Goal: Transaction & Acquisition: Purchase product/service

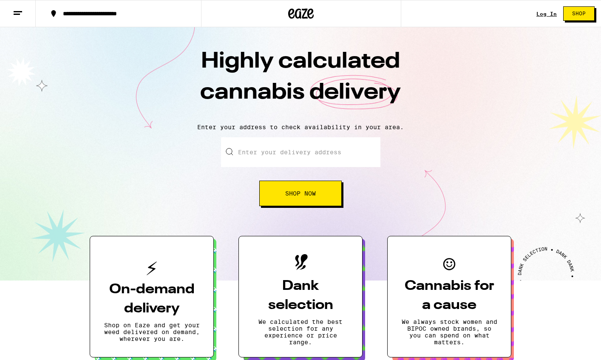
click at [285, 141] on input "Enter your delivery address" at bounding box center [301, 152] width 160 height 30
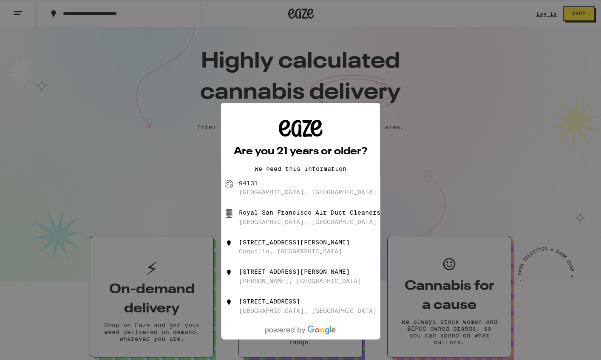
click at [278, 188] on div "[GEOGRAPHIC_DATA], [GEOGRAPHIC_DATA]" at bounding box center [315, 188] width 152 height 16
type input "[GEOGRAPHIC_DATA]"
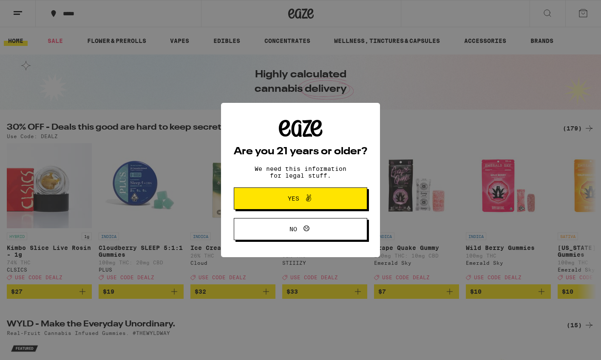
click at [305, 201] on icon at bounding box center [309, 198] width 10 height 10
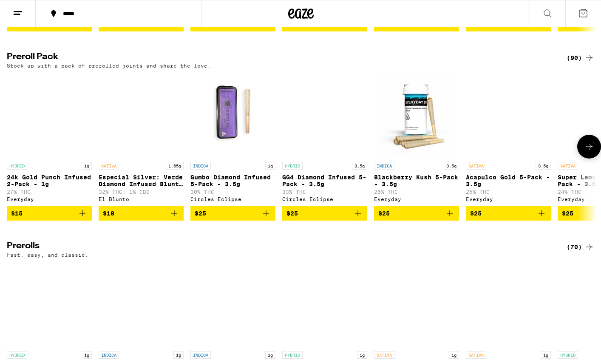
scroll to position [2183, 0]
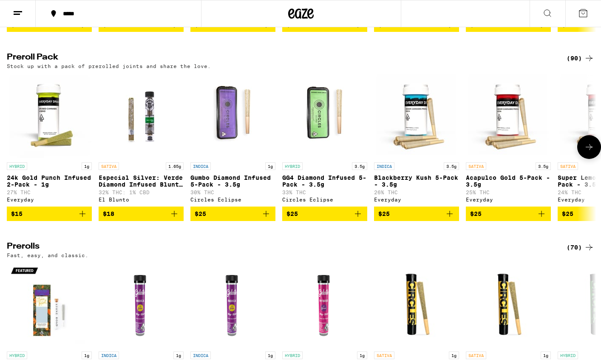
click at [448, 219] on icon "Add to bag" at bounding box center [450, 214] width 10 height 10
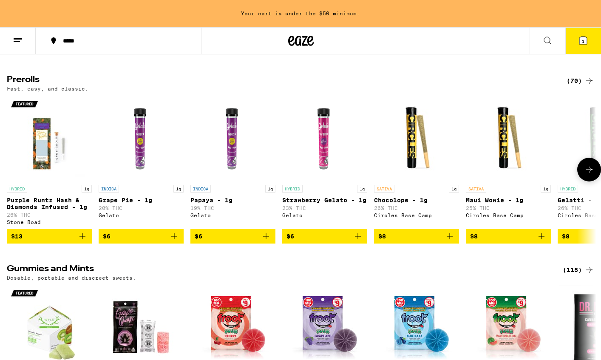
scroll to position [2411, 0]
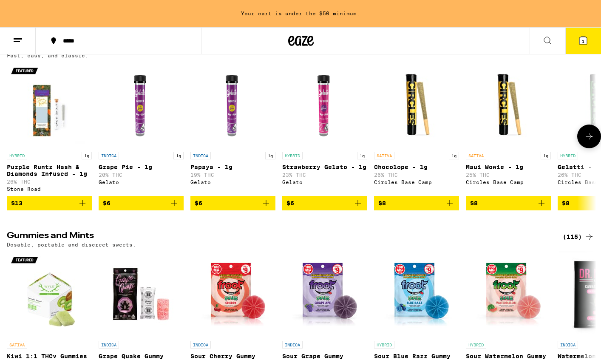
click at [542, 208] on icon "Add to bag" at bounding box center [542, 203] width 10 height 10
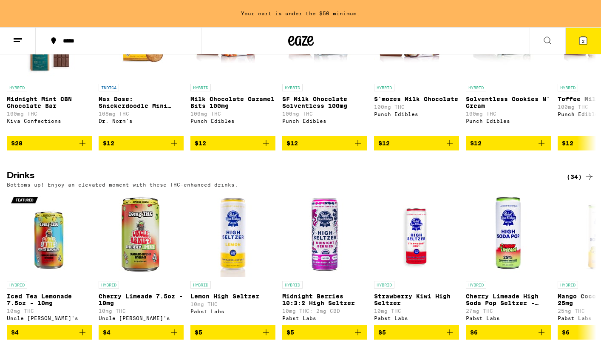
scroll to position [2866, 0]
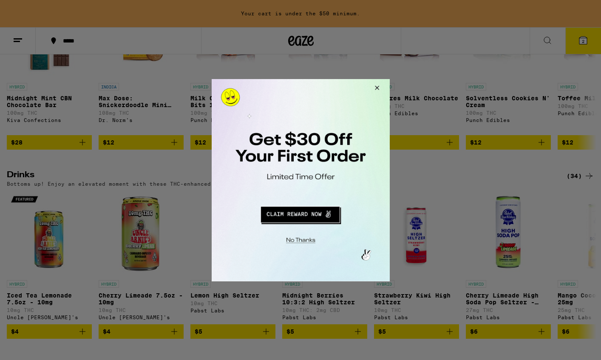
click at [304, 243] on button "Close Modal" at bounding box center [299, 238] width 173 height 13
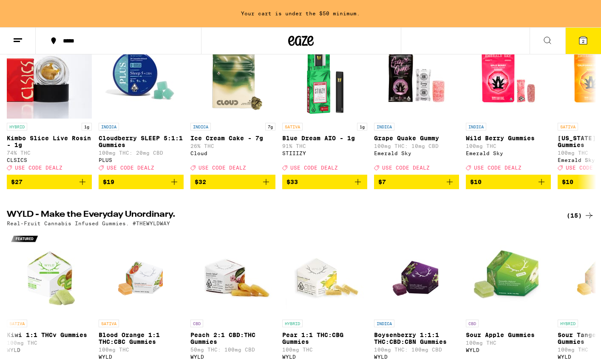
scroll to position [0, 0]
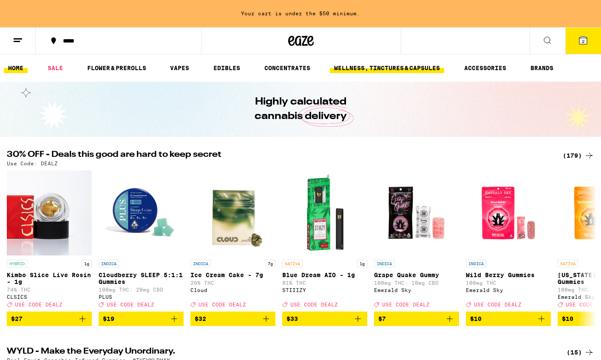
click at [393, 66] on link "WELLNESS, TINCTURES & CAPSULES" at bounding box center [387, 68] width 114 height 10
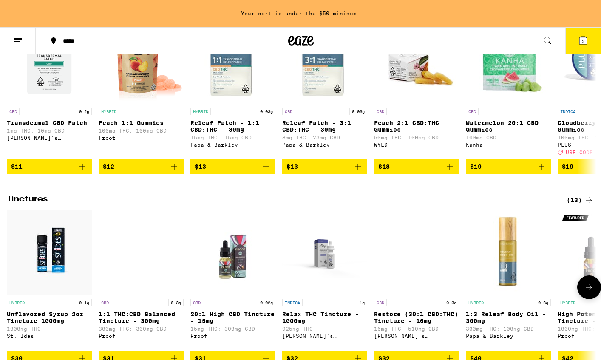
scroll to position [31, 0]
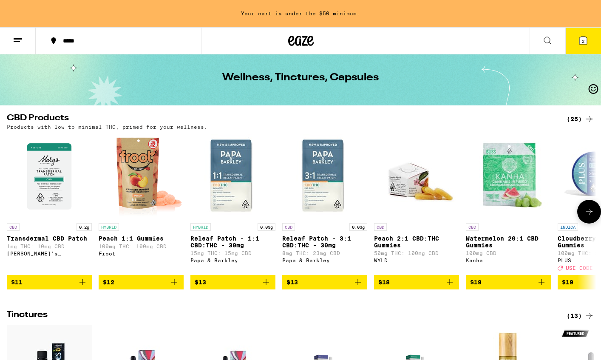
click at [595, 217] on button at bounding box center [590, 212] width 24 height 24
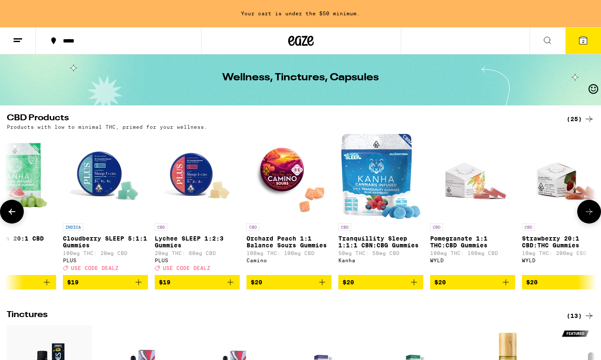
click at [595, 217] on button at bounding box center [590, 212] width 24 height 24
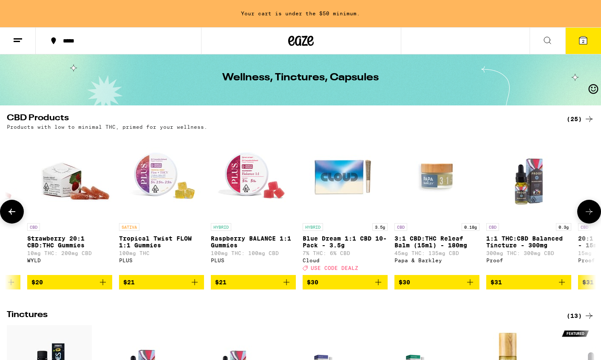
click at [595, 217] on button at bounding box center [590, 212] width 24 height 24
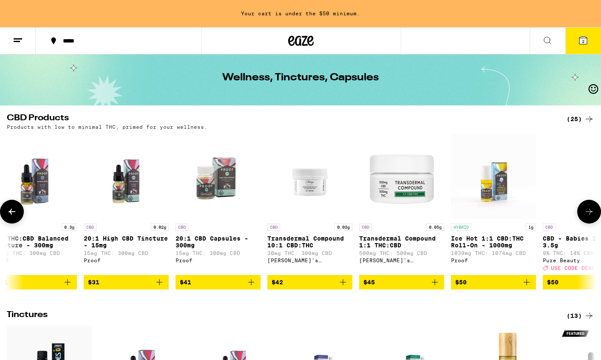
scroll to position [0, 1485]
click at [416, 174] on img "Open page for Transdermal Compound 1:1 THC:CBD from Mary's Medicinals" at bounding box center [401, 176] width 85 height 85
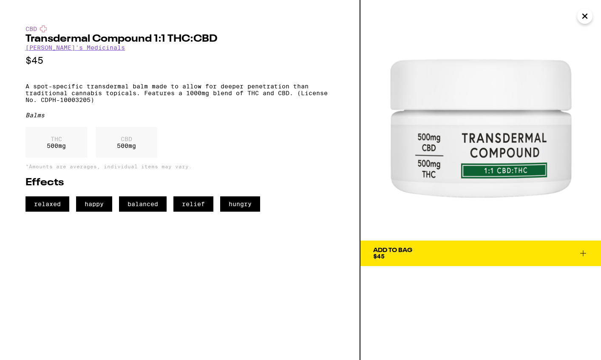
click at [414, 255] on span "Add To Bag $45" at bounding box center [480, 254] width 215 height 12
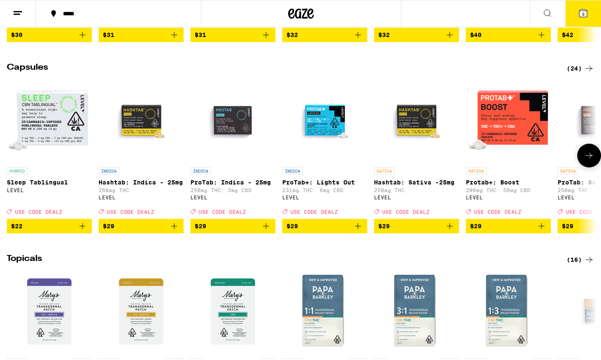
scroll to position [439, 0]
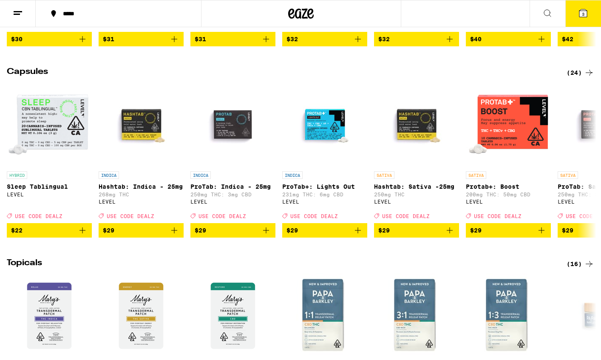
click at [579, 12] on icon at bounding box center [583, 13] width 10 height 10
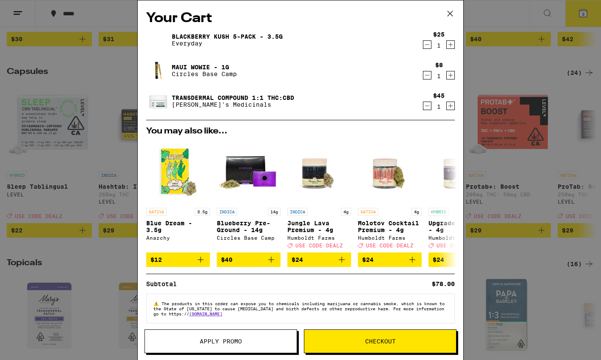
click at [360, 343] on span "Checkout" at bounding box center [381, 342] width 152 height 6
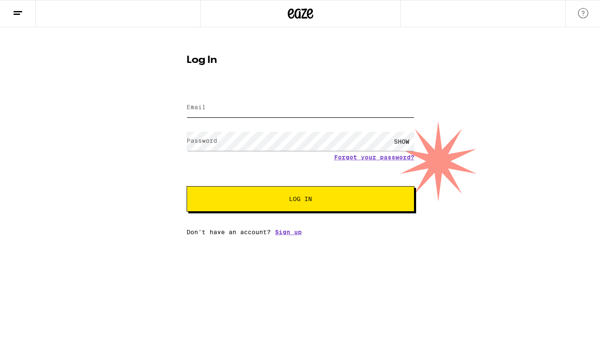
type input "[EMAIL_ADDRESS][PERSON_NAME][DOMAIN_NAME]"
click at [298, 197] on span "Log In" at bounding box center [300, 199] width 23 height 6
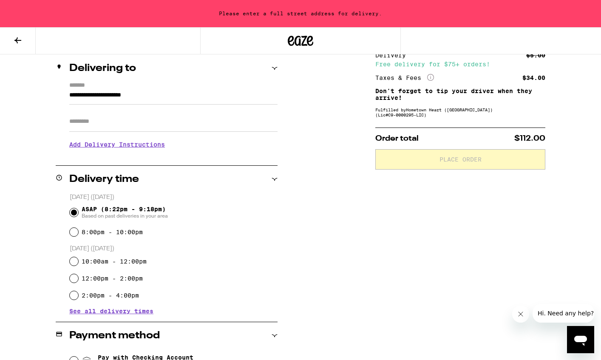
scroll to position [121, 0]
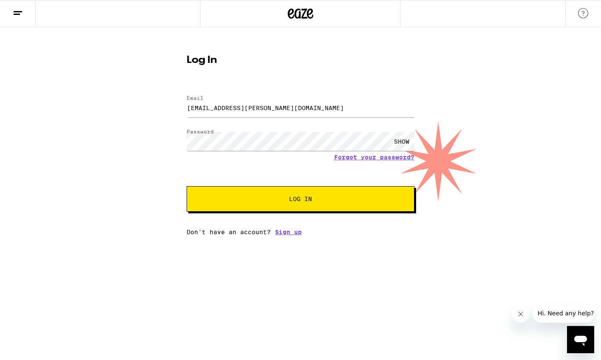
click at [311, 204] on button "Log In" at bounding box center [301, 199] width 228 height 26
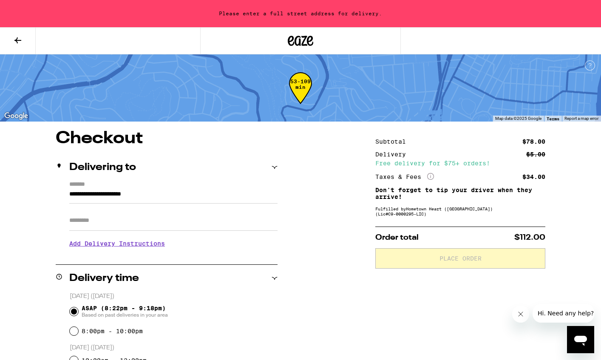
click at [12, 51] on button at bounding box center [18, 41] width 36 height 27
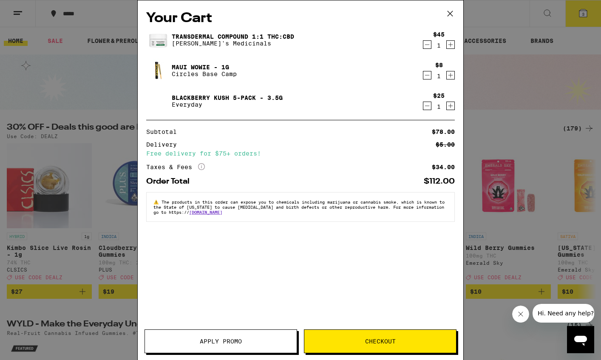
click at [428, 108] on icon "Decrement" at bounding box center [428, 106] width 8 height 10
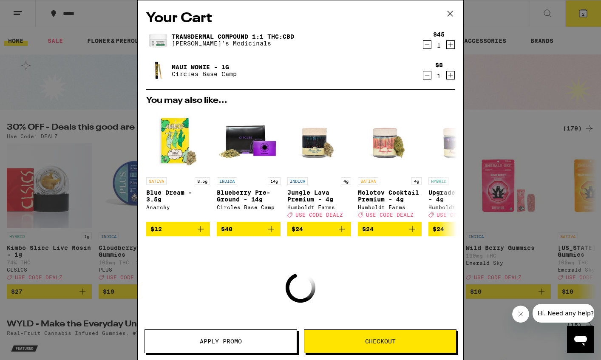
click at [456, 11] on icon at bounding box center [450, 13] width 13 height 13
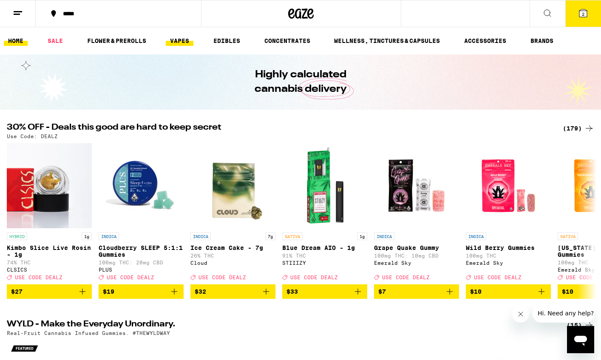
click at [180, 41] on link "VAPES" at bounding box center [180, 41] width 28 height 10
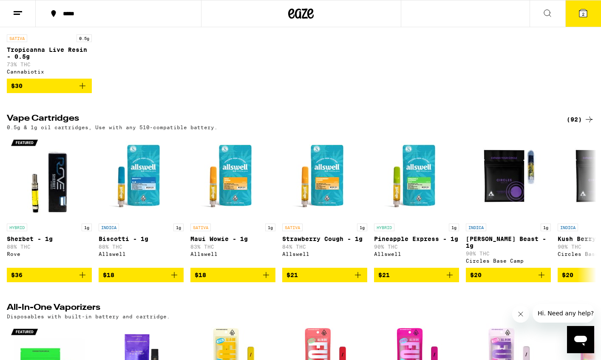
scroll to position [232, 0]
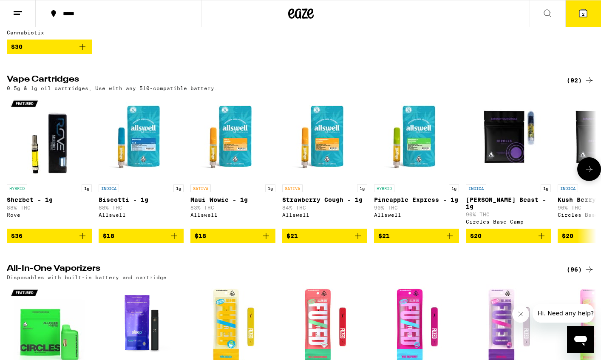
click at [593, 171] on icon at bounding box center [589, 169] width 10 height 10
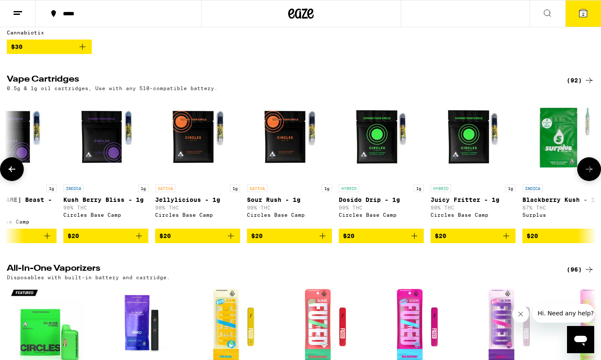
scroll to position [0, 495]
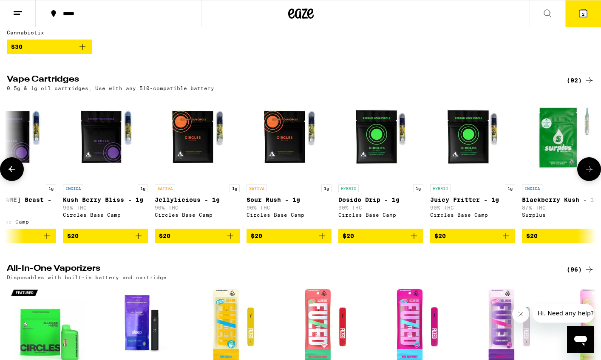
click at [593, 169] on button at bounding box center [590, 169] width 24 height 24
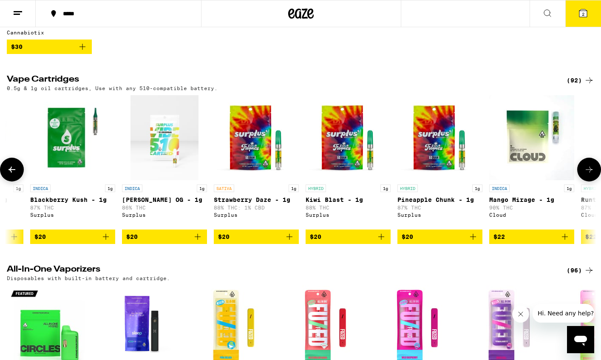
scroll to position [0, 990]
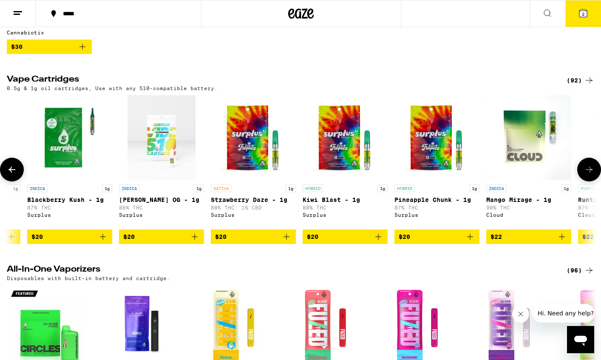
click at [593, 169] on button at bounding box center [590, 170] width 24 height 24
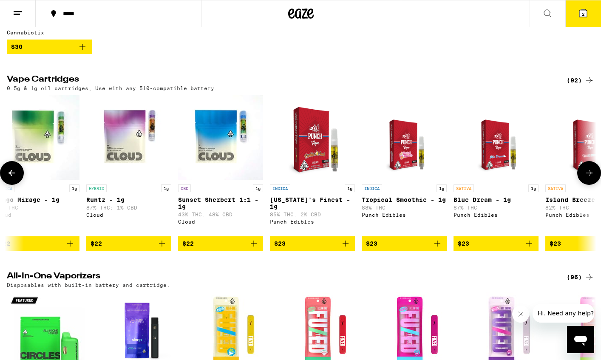
scroll to position [0, 1485]
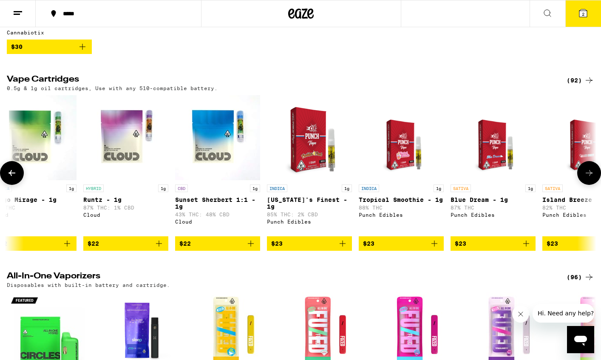
click at [593, 178] on icon at bounding box center [589, 173] width 10 height 10
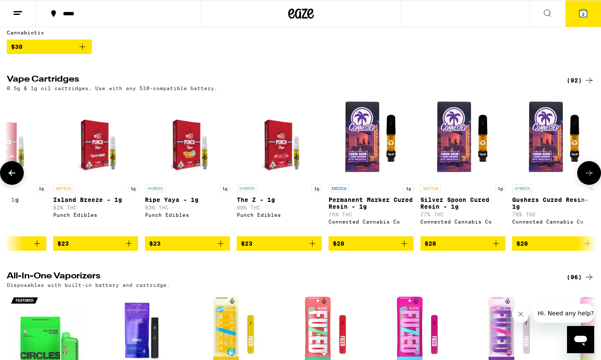
scroll to position [0, 1981]
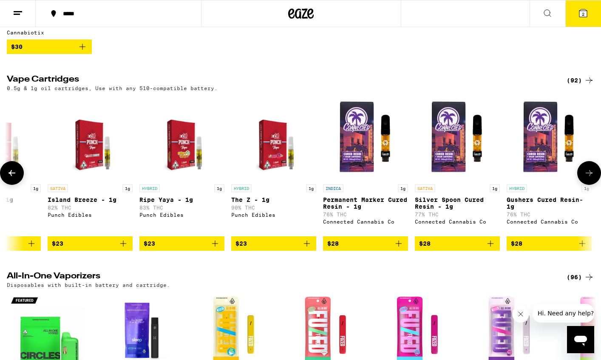
click at [593, 178] on icon at bounding box center [589, 173] width 10 height 10
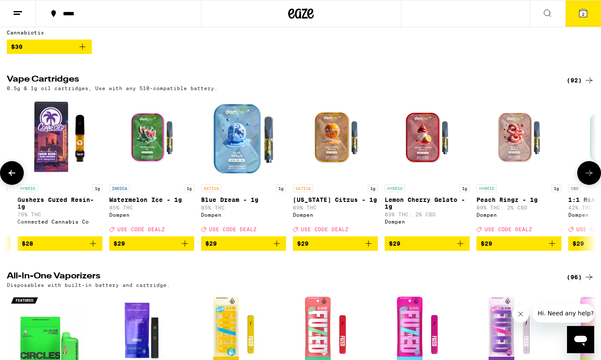
scroll to position [0, 2476]
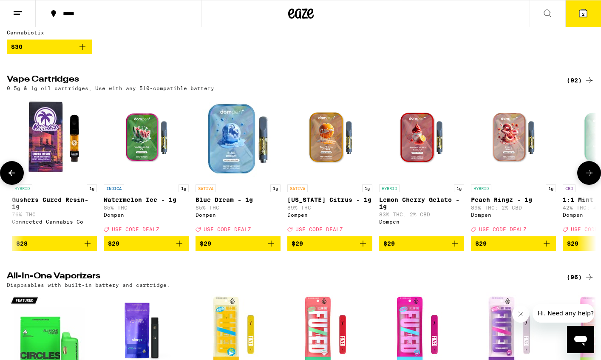
click at [593, 178] on icon at bounding box center [589, 173] width 10 height 10
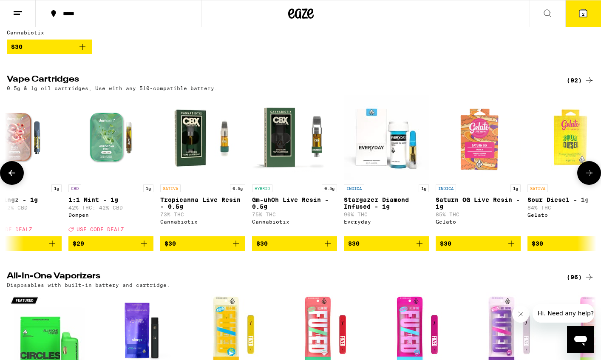
scroll to position [0, 2971]
click at [328, 249] on icon "Add to bag" at bounding box center [327, 244] width 10 height 10
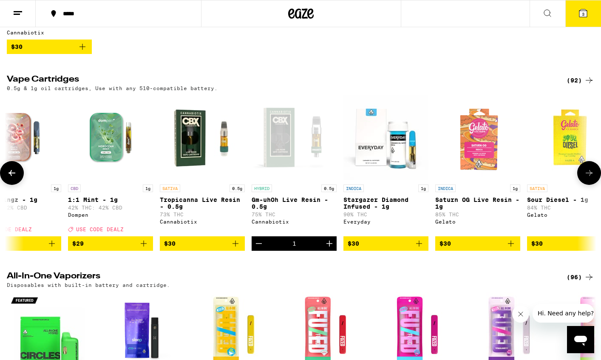
click at [596, 183] on div at bounding box center [590, 173] width 24 height 24
click at [589, 178] on icon at bounding box center [589, 173] width 10 height 10
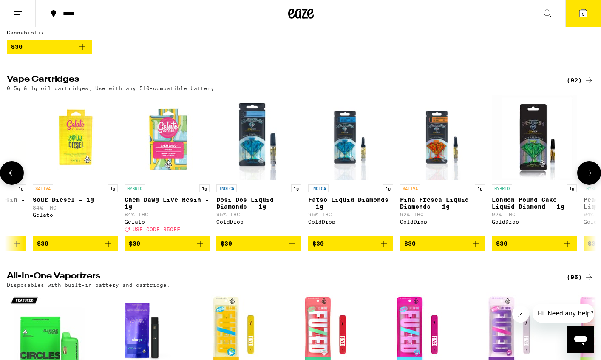
scroll to position [0, 3466]
click at [589, 178] on icon at bounding box center [589, 173] width 10 height 10
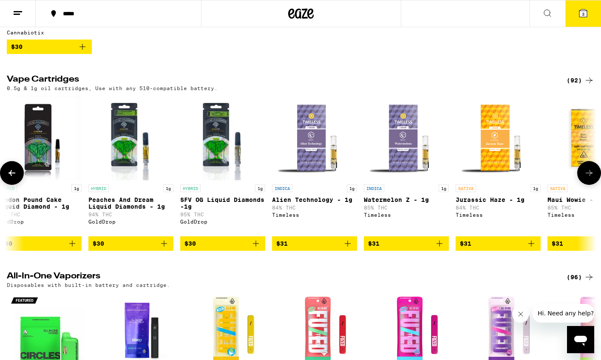
click at [589, 178] on icon at bounding box center [589, 173] width 10 height 10
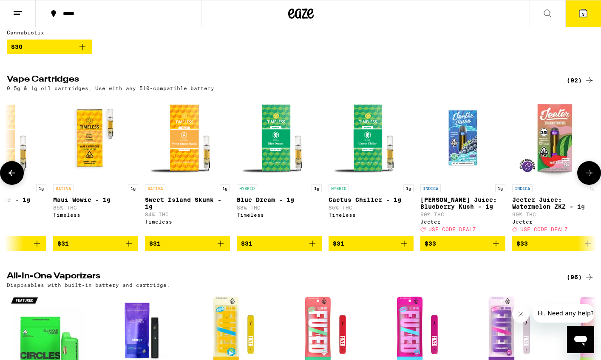
scroll to position [0, 4456]
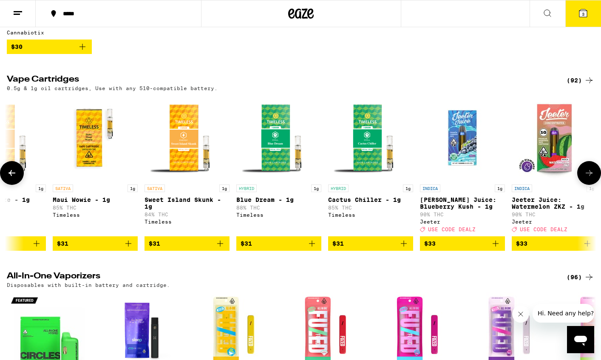
click at [589, 178] on icon at bounding box center [589, 173] width 10 height 10
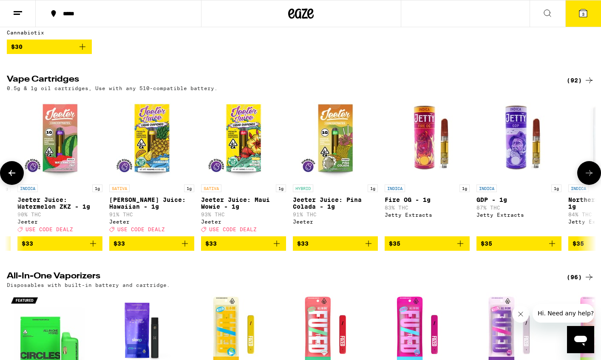
scroll to position [0, 4951]
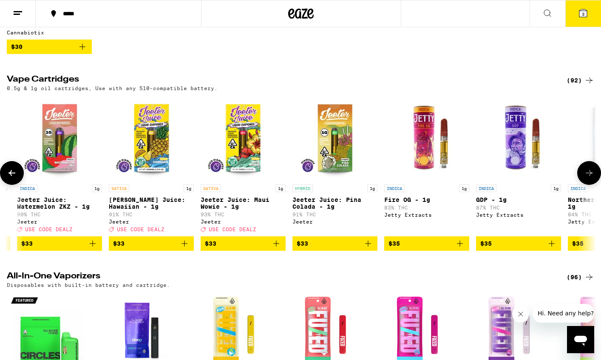
click at [589, 178] on icon at bounding box center [589, 173] width 10 height 10
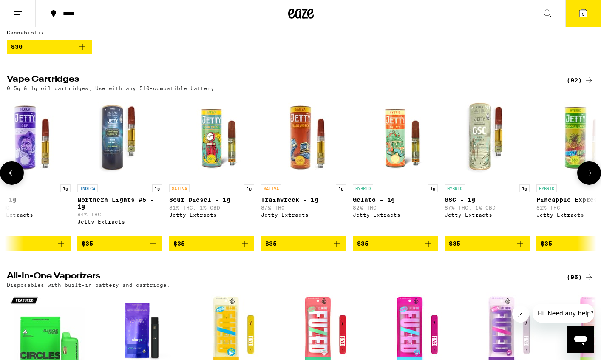
scroll to position [0, 5446]
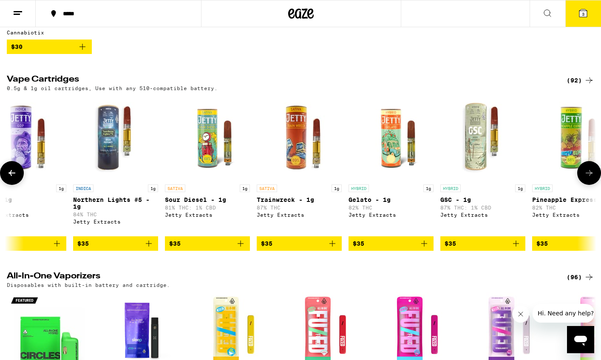
click at [589, 178] on icon at bounding box center [589, 173] width 10 height 10
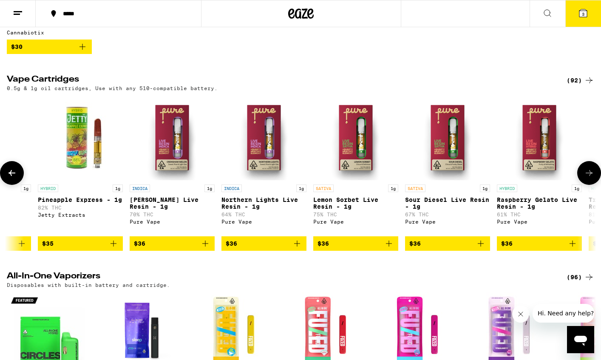
scroll to position [0, 5942]
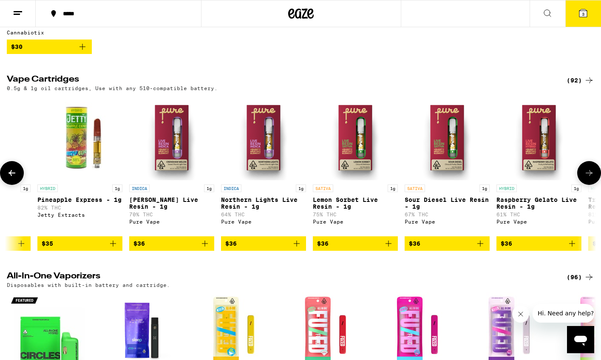
click at [296, 247] on icon "Add to bag" at bounding box center [297, 244] width 6 height 6
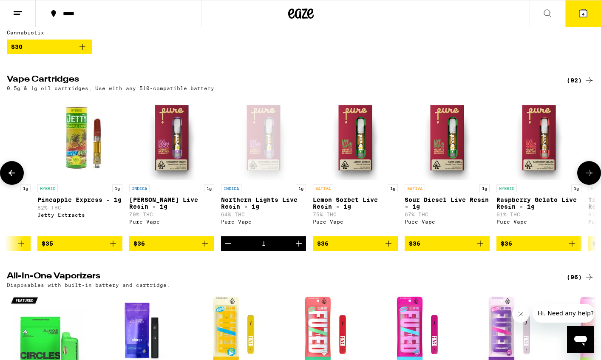
click at [586, 178] on icon at bounding box center [589, 173] width 10 height 10
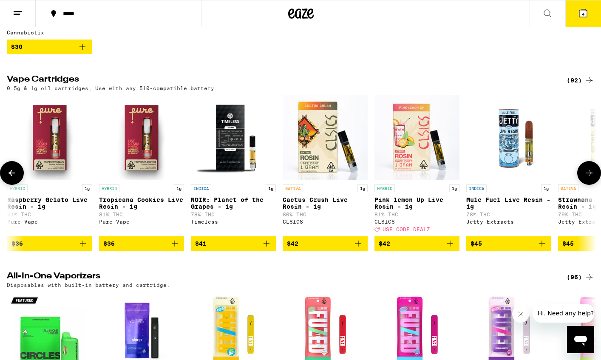
scroll to position [0, 6437]
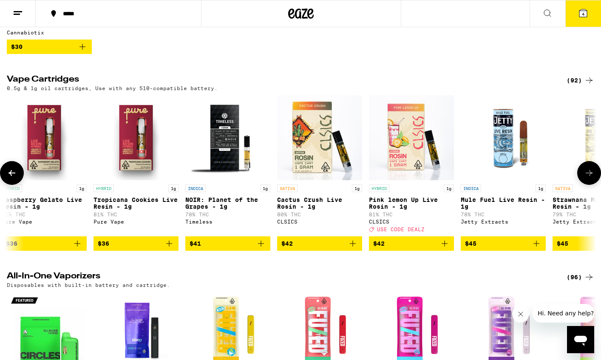
click at [586, 178] on icon at bounding box center [589, 173] width 10 height 10
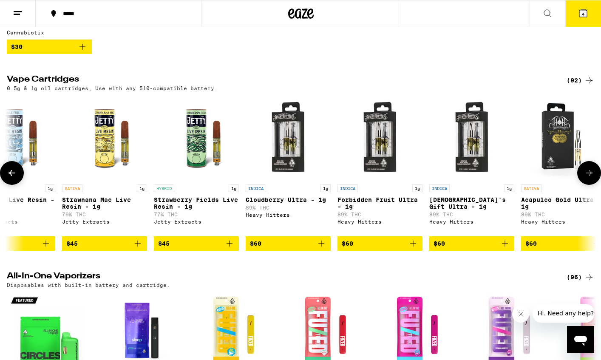
scroll to position [0, 6932]
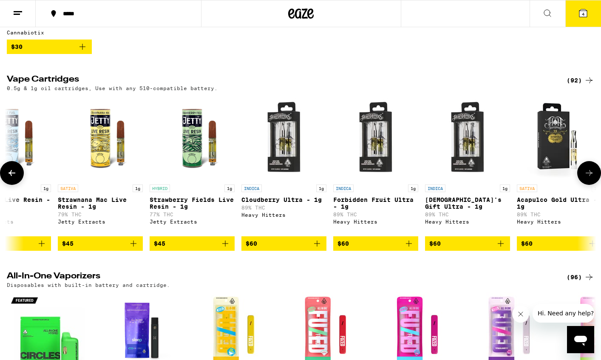
click at [586, 178] on icon at bounding box center [589, 173] width 10 height 10
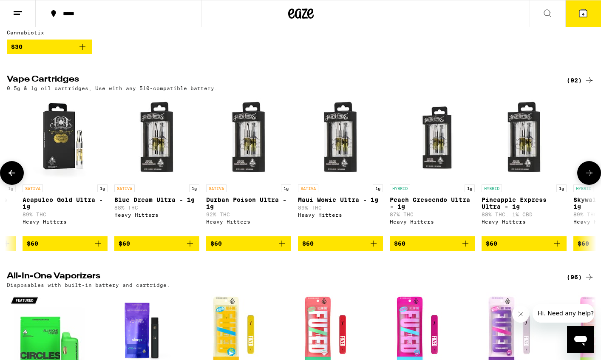
scroll to position [0, 7427]
click at [586, 178] on icon at bounding box center [589, 173] width 10 height 10
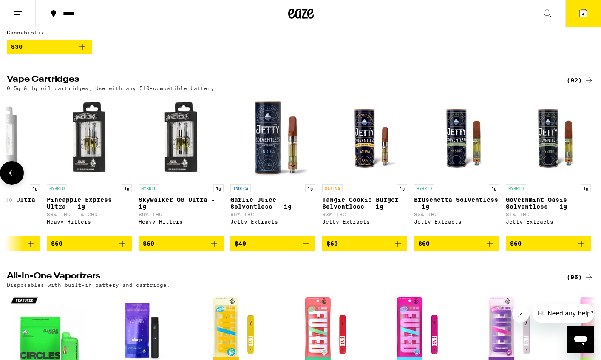
scroll to position [0, 7865]
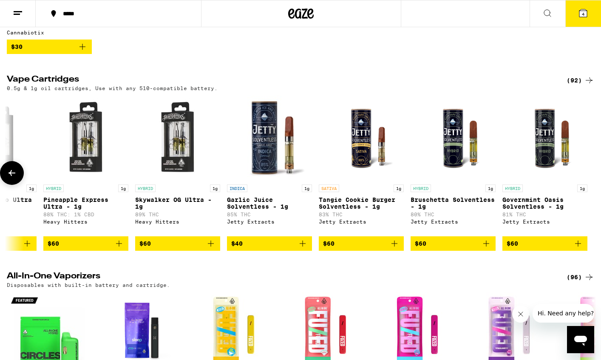
click at [586, 185] on div at bounding box center [590, 173] width 24 height 24
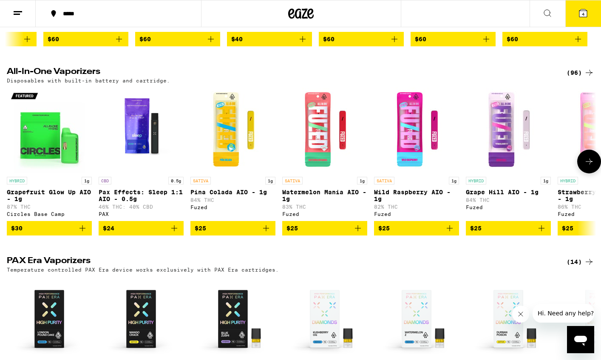
scroll to position [438, 0]
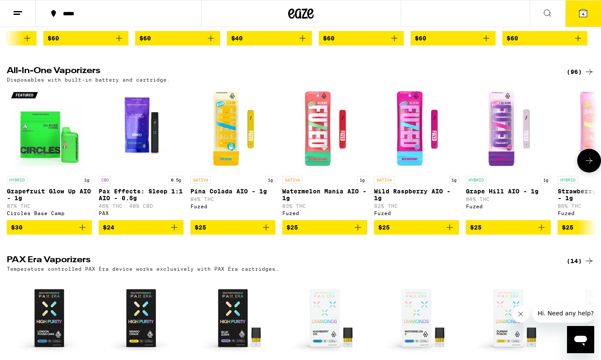
click at [582, 173] on button at bounding box center [590, 161] width 24 height 24
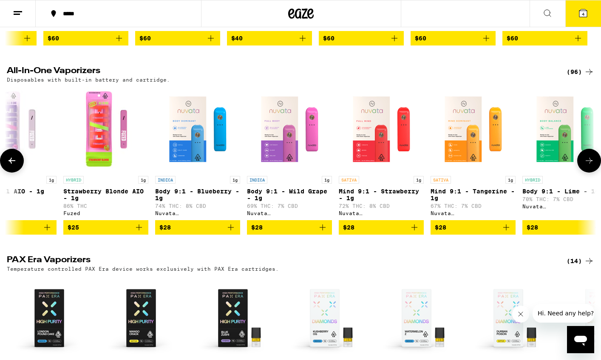
scroll to position [0, 495]
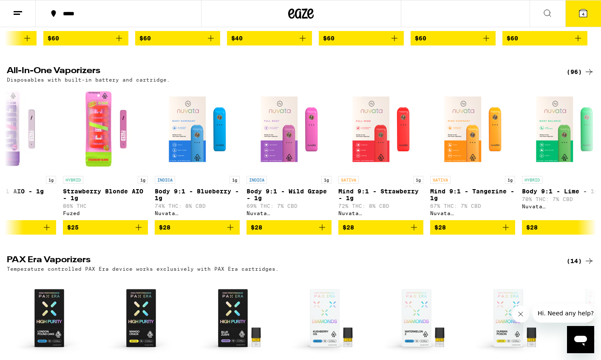
click at [583, 11] on span "4" at bounding box center [583, 13] width 3 height 5
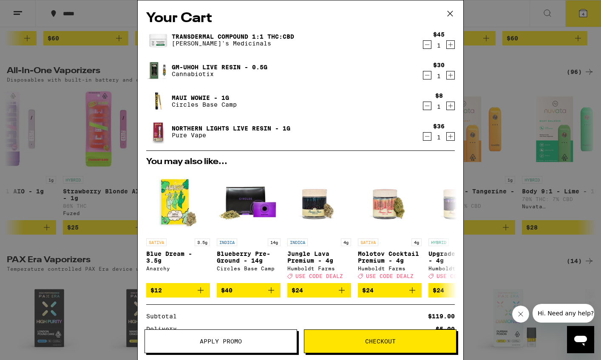
click at [210, 66] on link "Gm-uhOh Live Resin - 0.5g" at bounding box center [220, 67] width 96 height 7
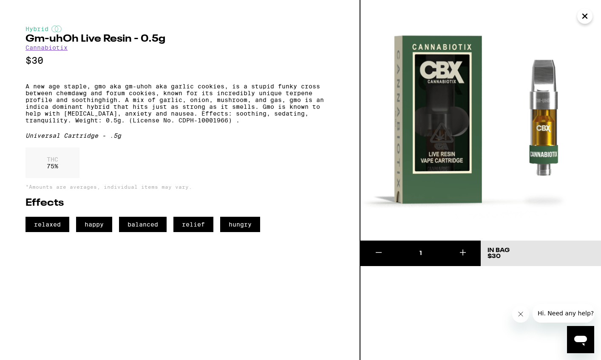
click at [596, 18] on img at bounding box center [481, 120] width 241 height 241
click at [582, 18] on icon "Close" at bounding box center [585, 16] width 10 height 13
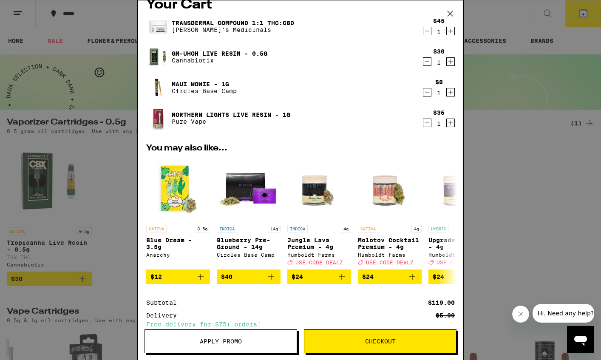
scroll to position [14, 0]
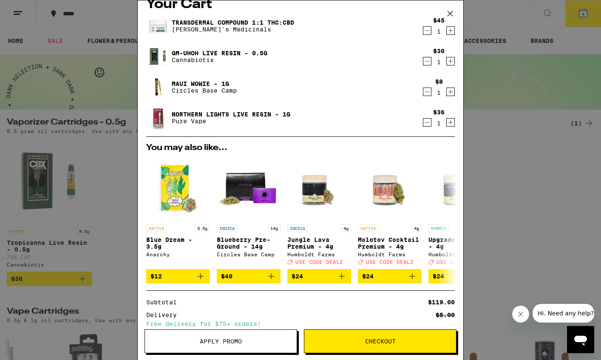
click at [251, 113] on link "Northern Lights Live Resin - 1g" at bounding box center [231, 114] width 119 height 7
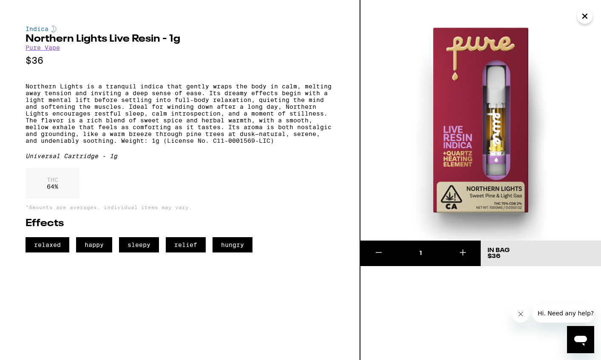
click at [578, 20] on button "Close" at bounding box center [585, 16] width 15 height 15
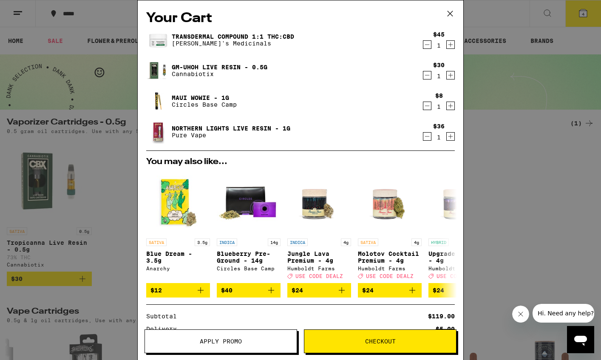
click at [251, 64] on link "Gm-uhOh Live Resin - 0.5g" at bounding box center [220, 67] width 96 height 7
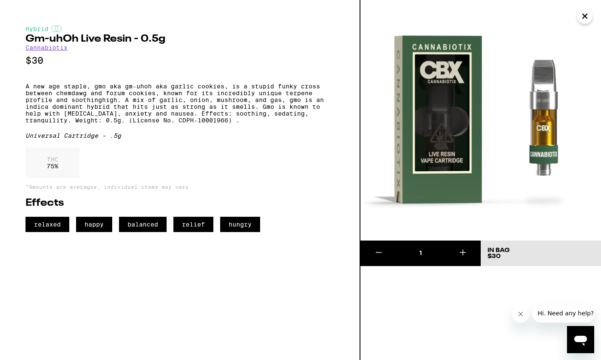
click at [585, 21] on icon "Close" at bounding box center [585, 16] width 10 height 13
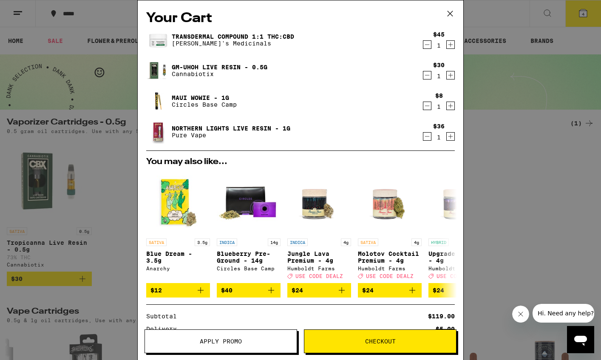
click at [223, 125] on link "Northern Lights Live Resin - 1g" at bounding box center [231, 128] width 119 height 7
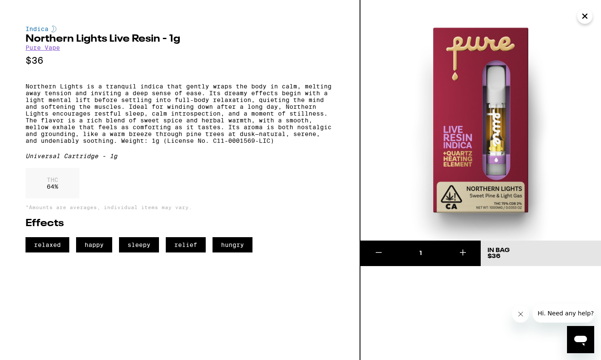
click at [585, 16] on icon "Close" at bounding box center [585, 16] width 4 height 4
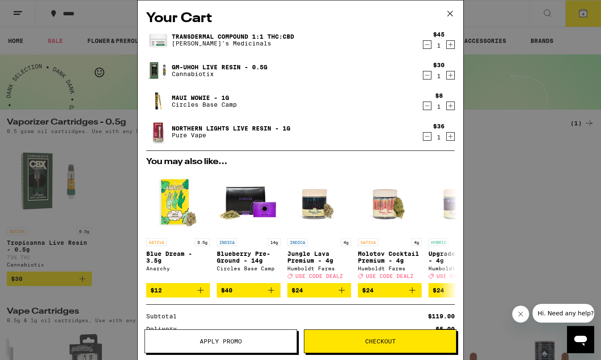
click at [260, 64] on link "Gm-uhOh Live Resin - 0.5g" at bounding box center [220, 67] width 96 height 7
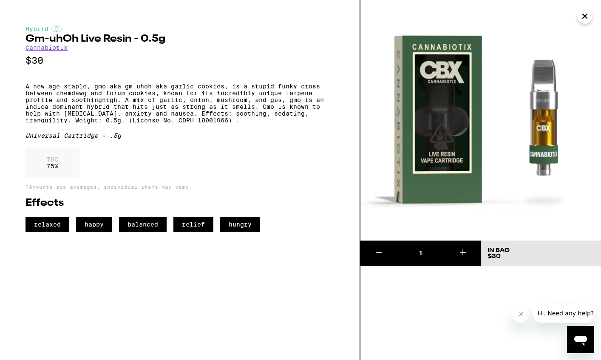
click at [581, 23] on img at bounding box center [481, 120] width 241 height 241
click at [583, 15] on icon "Close" at bounding box center [585, 16] width 10 height 13
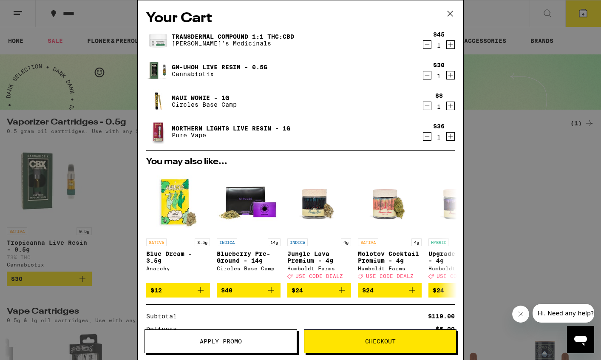
click at [226, 128] on link "Northern Lights Live Resin - 1g" at bounding box center [231, 128] width 119 height 7
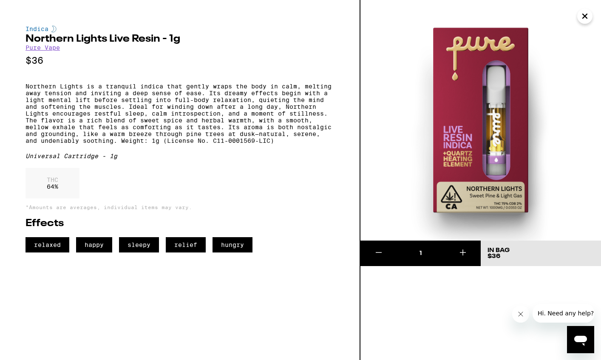
click at [578, 21] on img at bounding box center [481, 120] width 241 height 241
click at [590, 19] on button "Close" at bounding box center [585, 16] width 15 height 15
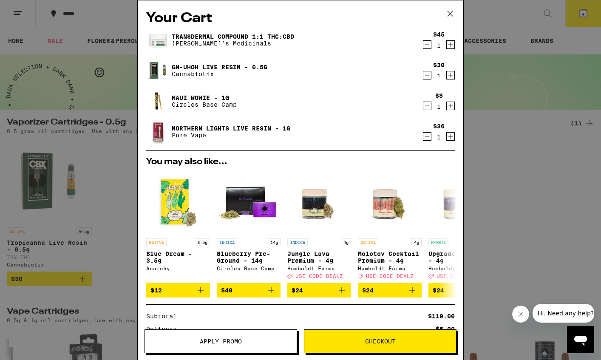
click at [251, 130] on link "Northern Lights Live Resin - 1g" at bounding box center [231, 128] width 119 height 7
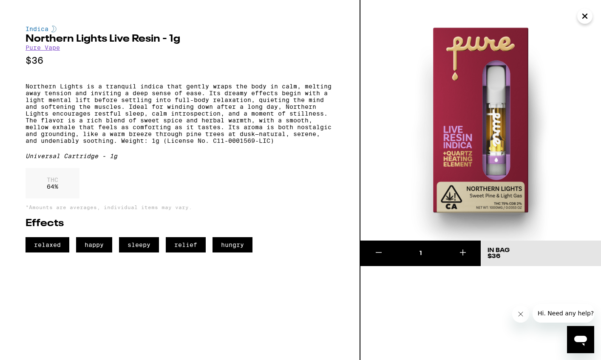
click at [583, 17] on icon "Close" at bounding box center [585, 16] width 10 height 13
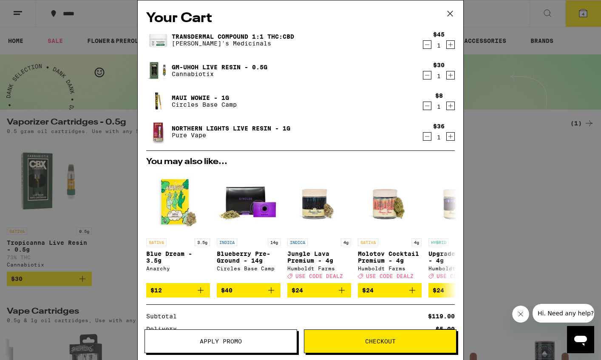
click at [425, 77] on icon "Decrement" at bounding box center [428, 75] width 8 height 10
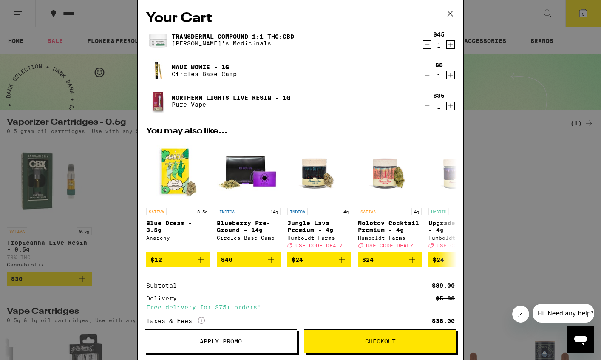
click at [448, 19] on icon at bounding box center [450, 13] width 13 height 13
